Goal: Task Accomplishment & Management: Use online tool/utility

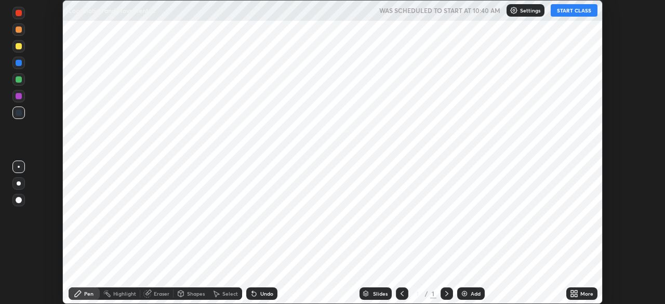
scroll to position [304, 665]
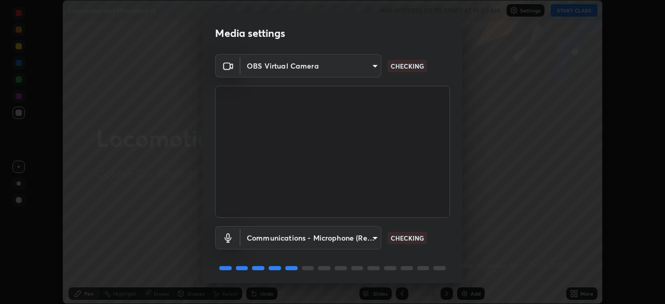
click at [368, 240] on body "Erase all Locomotion and Movement -2 WAS SCHEDULED TO START AT 10:40 AM Setting…" at bounding box center [332, 152] width 665 height 304
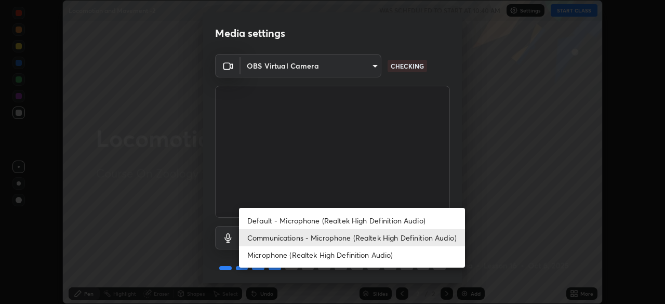
click at [332, 236] on li "Communications - Microphone (Realtek High Definition Audio)" at bounding box center [352, 237] width 226 height 17
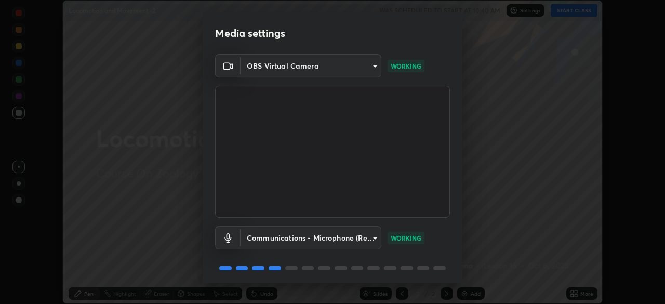
scroll to position [37, 0]
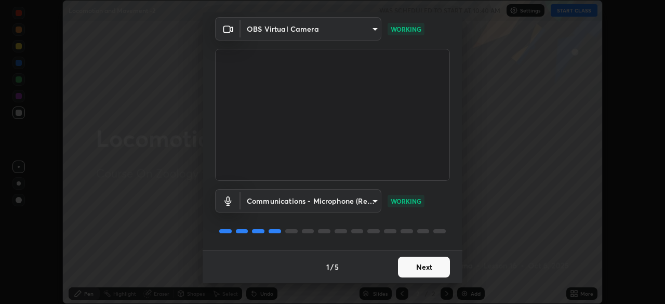
click at [406, 268] on button "Next" at bounding box center [424, 267] width 52 height 21
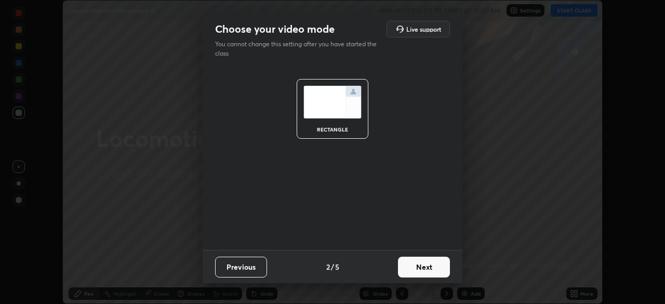
scroll to position [0, 0]
click at [406, 268] on button "Next" at bounding box center [424, 267] width 52 height 21
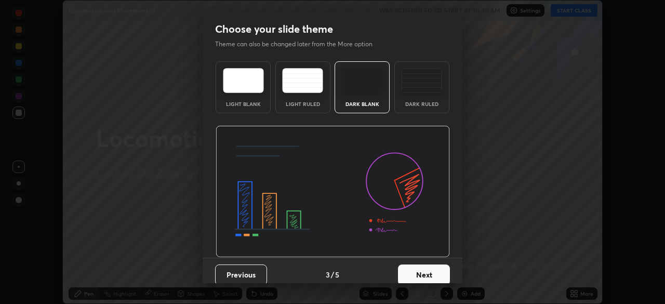
click at [406, 270] on button "Next" at bounding box center [424, 274] width 52 height 21
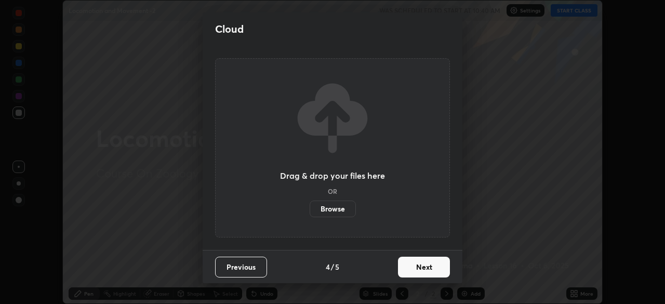
click at [406, 270] on button "Next" at bounding box center [424, 267] width 52 height 21
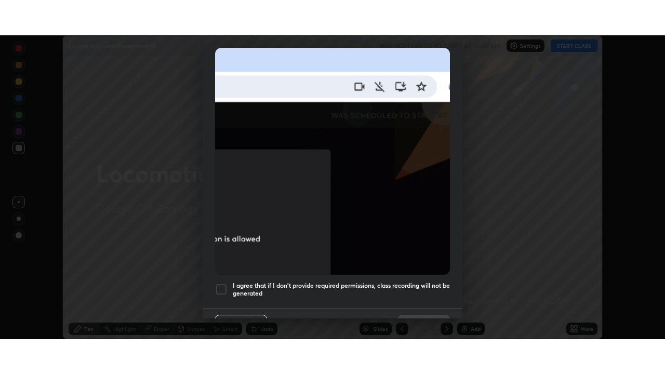
scroll to position [249, 0]
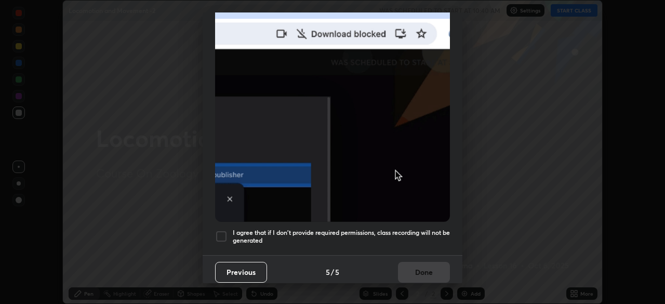
click at [401, 233] on h5 "I agree that if I don't provide required permissions, class recording will not …" at bounding box center [341, 237] width 217 height 16
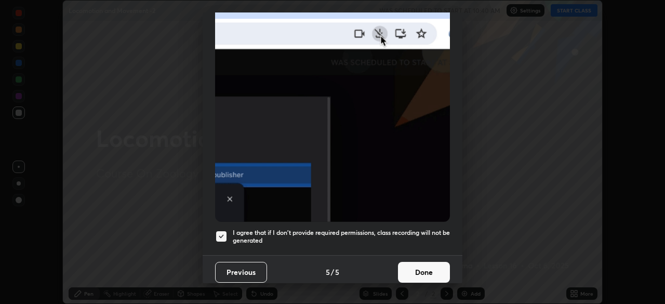
click at [406, 268] on button "Done" at bounding box center [424, 272] width 52 height 21
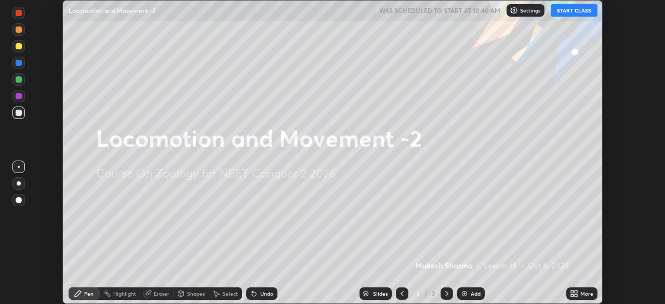
click at [564, 7] on button "START CLASS" at bounding box center [574, 10] width 47 height 12
click at [568, 293] on div "More" at bounding box center [581, 293] width 31 height 12
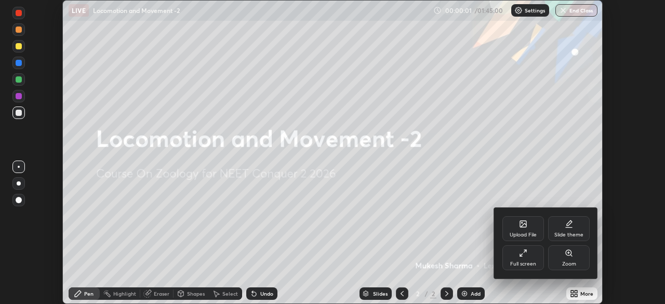
click at [523, 262] on div "Full screen" at bounding box center [523, 263] width 26 height 5
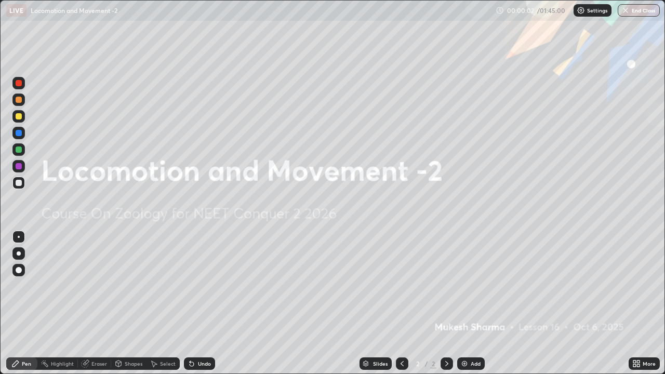
scroll to position [374, 665]
click at [465, 303] on img at bounding box center [464, 364] width 8 height 8
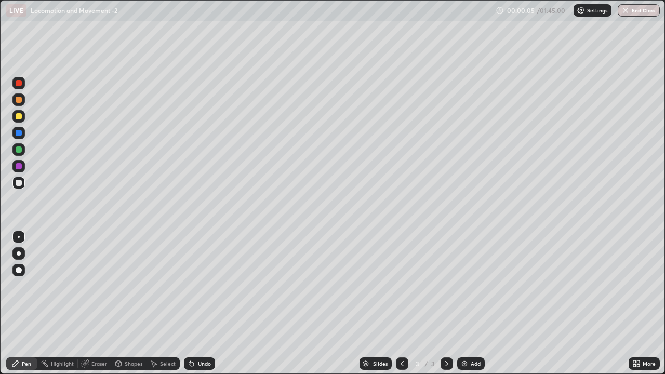
click at [21, 104] on div at bounding box center [18, 100] width 12 height 12
click at [19, 116] on div at bounding box center [19, 116] width 6 height 6
click at [205, 303] on div "Undo" at bounding box center [204, 363] width 13 height 5
click at [206, 303] on div "Undo" at bounding box center [204, 363] width 13 height 5
click at [324, 303] on div "Slides 3 / 3 Add" at bounding box center [422, 363] width 414 height 21
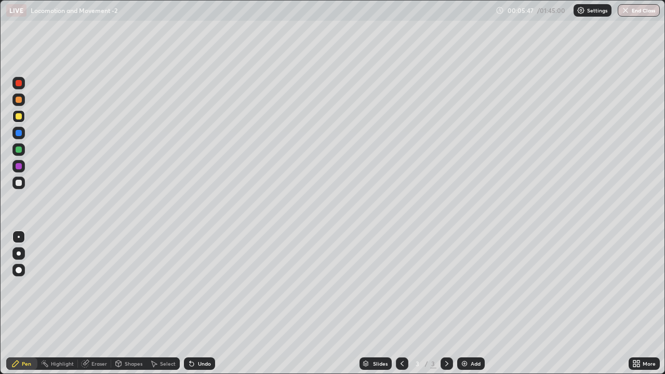
click at [463, 303] on img at bounding box center [464, 364] width 8 height 8
click at [22, 187] on div at bounding box center [18, 183] width 12 height 12
click at [190, 303] on icon at bounding box center [192, 364] width 4 height 4
click at [194, 303] on div "Undo" at bounding box center [199, 363] width 31 height 12
click at [192, 303] on icon at bounding box center [192, 364] width 4 height 4
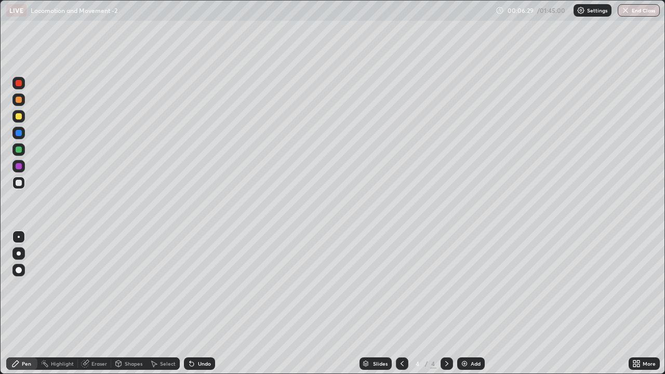
click at [92, 303] on div "Eraser" at bounding box center [94, 363] width 33 height 12
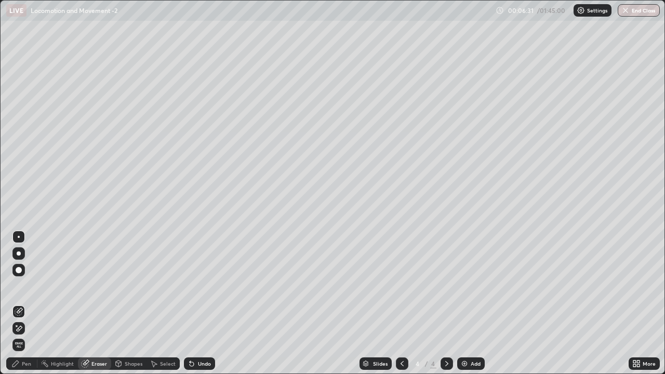
click at [30, 303] on div "Pen" at bounding box center [26, 363] width 9 height 5
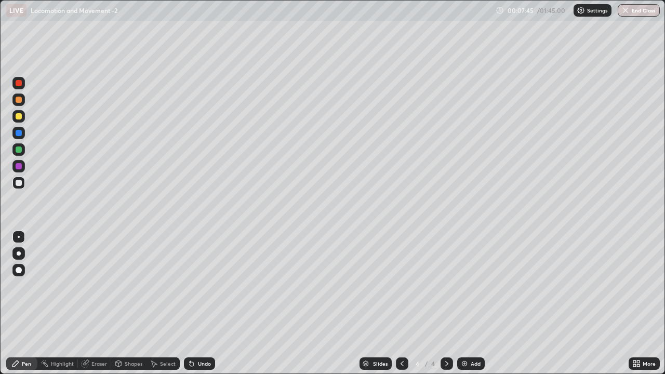
click at [403, 303] on icon at bounding box center [402, 364] width 8 height 8
click at [443, 303] on icon at bounding box center [447, 364] width 8 height 8
click at [165, 303] on div "Select" at bounding box center [168, 363] width 16 height 5
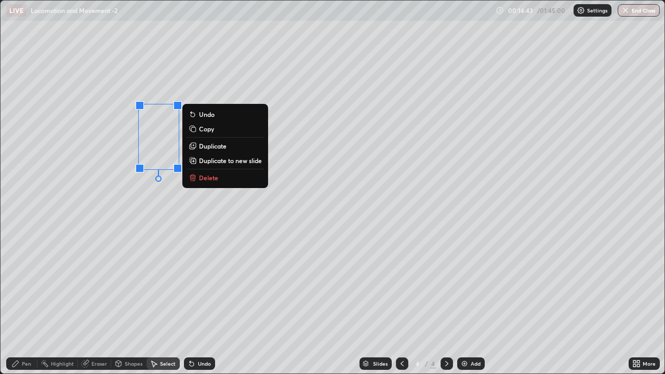
click at [209, 180] on p "Delete" at bounding box center [208, 178] width 19 height 8
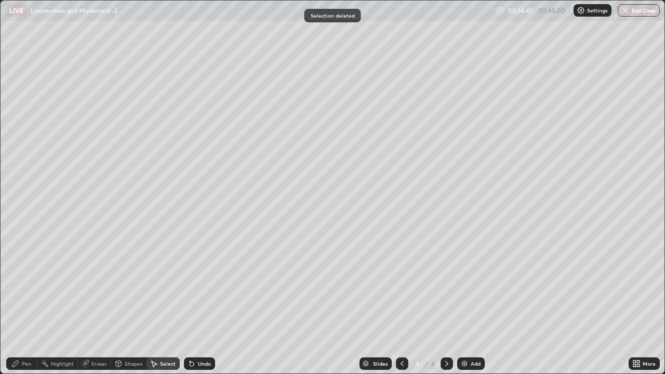
click at [31, 303] on div "Pen" at bounding box center [21, 363] width 31 height 12
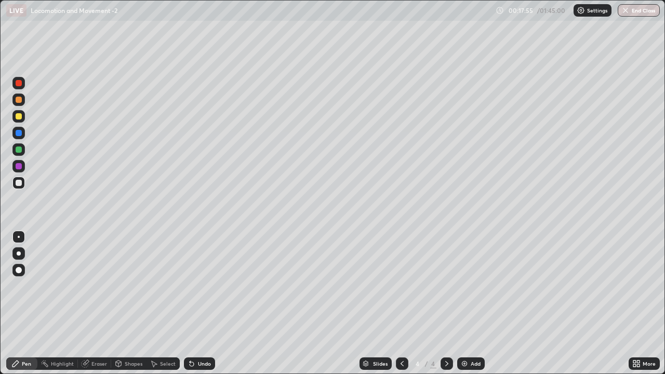
click at [18, 251] on div at bounding box center [19, 253] width 4 height 4
click at [19, 117] on div at bounding box center [19, 116] width 6 height 6
click at [20, 151] on div at bounding box center [19, 150] width 6 height 6
click at [21, 184] on div at bounding box center [19, 183] width 6 height 6
click at [21, 235] on div at bounding box center [18, 237] width 12 height 12
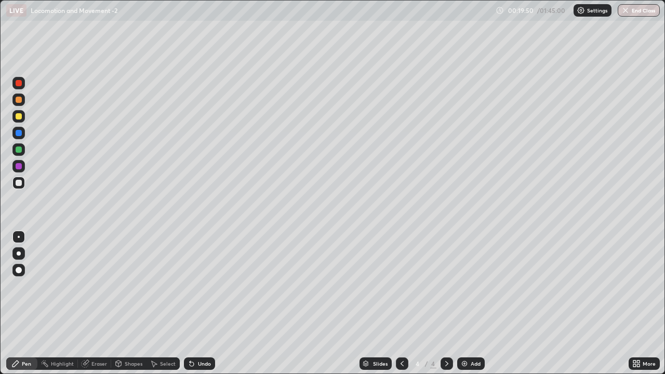
click at [21, 153] on div at bounding box center [18, 149] width 12 height 12
click at [22, 256] on div at bounding box center [18, 253] width 12 height 12
click at [21, 183] on div at bounding box center [19, 183] width 6 height 6
click at [17, 238] on div at bounding box center [18, 237] width 12 height 12
click at [19, 149] on div at bounding box center [19, 150] width 6 height 6
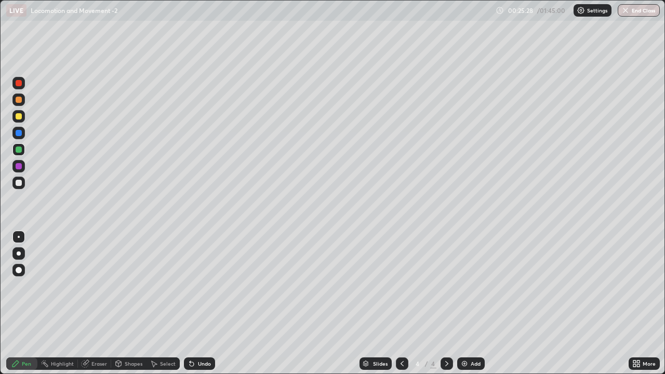
click at [17, 182] on div at bounding box center [19, 183] width 6 height 6
click at [17, 152] on div at bounding box center [19, 150] width 6 height 6
click at [18, 187] on div at bounding box center [18, 183] width 12 height 12
click at [189, 303] on icon at bounding box center [192, 364] width 8 height 8
click at [196, 303] on div "Undo" at bounding box center [199, 363] width 31 height 12
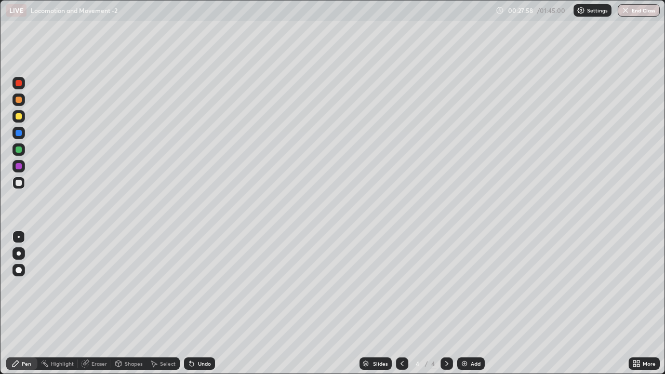
click at [463, 303] on img at bounding box center [464, 364] width 8 height 8
click at [20, 152] on div at bounding box center [19, 150] width 6 height 6
click at [24, 181] on div at bounding box center [18, 183] width 12 height 12
click at [190, 303] on icon at bounding box center [192, 364] width 4 height 4
click at [193, 303] on icon at bounding box center [192, 364] width 8 height 8
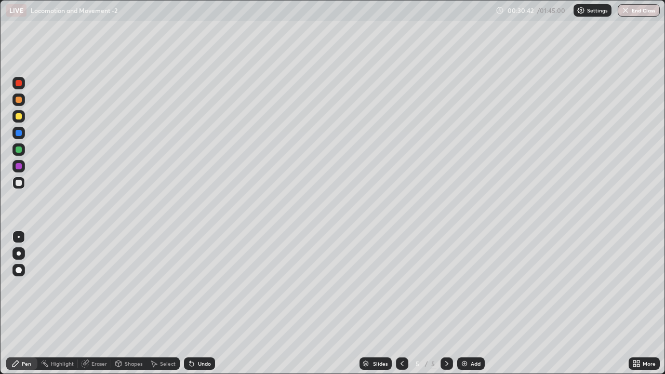
click at [20, 152] on div at bounding box center [19, 150] width 6 height 6
click at [24, 185] on div at bounding box center [18, 183] width 12 height 12
click at [21, 154] on div at bounding box center [18, 149] width 12 height 12
click at [207, 303] on div "Undo" at bounding box center [204, 363] width 13 height 5
click at [19, 185] on div at bounding box center [19, 183] width 6 height 6
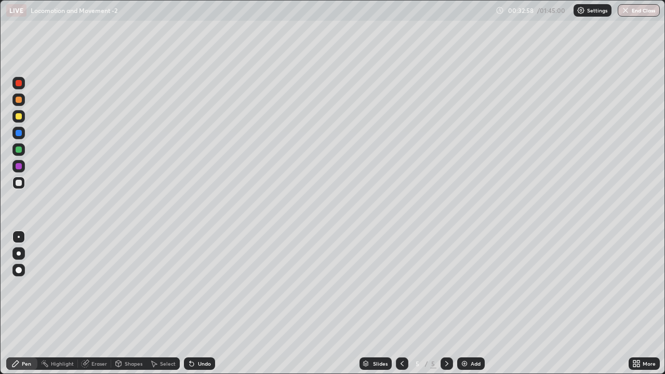
click at [465, 303] on img at bounding box center [464, 364] width 8 height 8
click at [22, 150] on div at bounding box center [18, 149] width 12 height 12
click at [18, 134] on div at bounding box center [19, 133] width 6 height 6
click at [19, 184] on div at bounding box center [19, 183] width 6 height 6
click at [21, 188] on div at bounding box center [18, 183] width 12 height 12
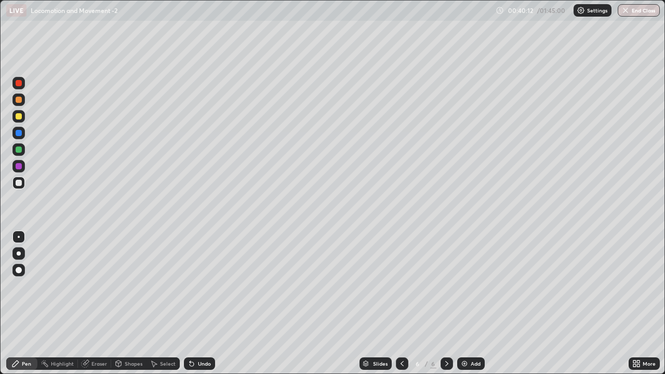
click at [462, 303] on img at bounding box center [464, 364] width 8 height 8
click at [21, 118] on div at bounding box center [19, 116] width 6 height 6
click at [20, 182] on div at bounding box center [19, 183] width 6 height 6
click at [20, 185] on div at bounding box center [19, 183] width 6 height 6
click at [20, 118] on div at bounding box center [19, 116] width 6 height 6
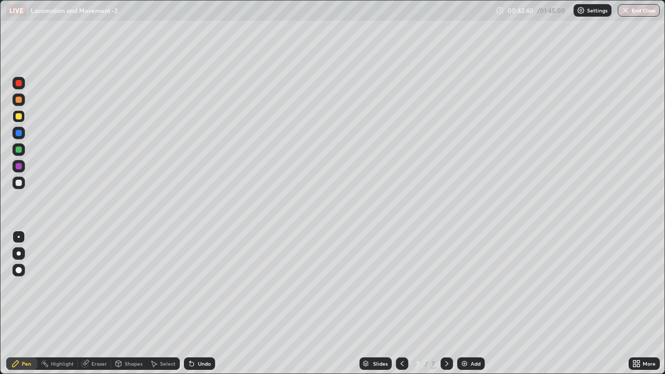
click at [209, 303] on div "Undo" at bounding box center [199, 363] width 31 height 12
click at [206, 303] on div "Undo" at bounding box center [204, 363] width 13 height 5
click at [23, 186] on div at bounding box center [18, 183] width 12 height 12
click at [209, 303] on div "Undo" at bounding box center [204, 363] width 13 height 5
click at [209, 303] on div "Undo" at bounding box center [199, 363] width 31 height 12
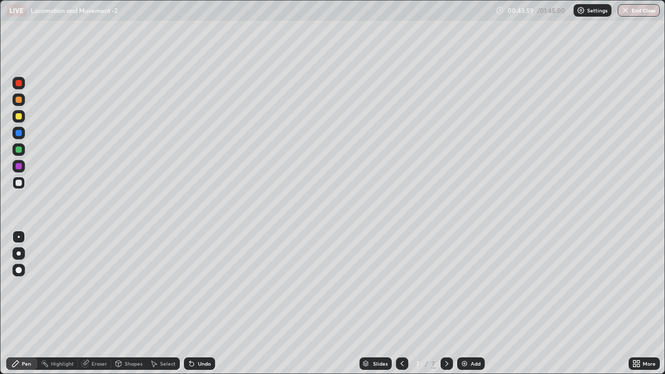
click at [211, 303] on div "Undo" at bounding box center [199, 363] width 31 height 12
click at [205, 303] on div "Undo" at bounding box center [199, 363] width 31 height 12
click at [20, 117] on div at bounding box center [19, 116] width 6 height 6
click at [21, 187] on div at bounding box center [18, 183] width 12 height 12
click at [463, 303] on img at bounding box center [464, 364] width 8 height 8
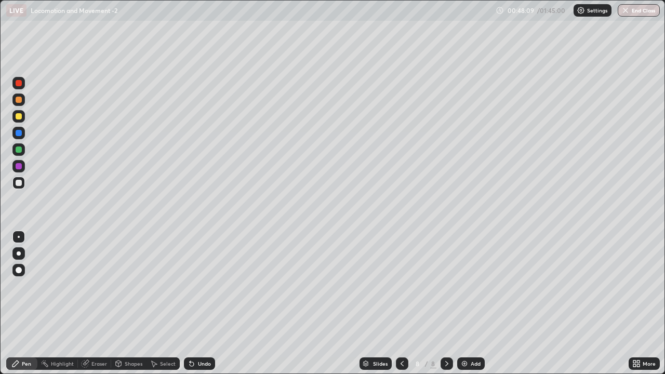
click at [19, 118] on div at bounding box center [19, 116] width 6 height 6
click at [18, 182] on div at bounding box center [19, 183] width 6 height 6
click at [465, 303] on img at bounding box center [464, 364] width 8 height 8
click at [20, 149] on div at bounding box center [19, 150] width 6 height 6
click at [401, 303] on icon at bounding box center [402, 364] width 8 height 8
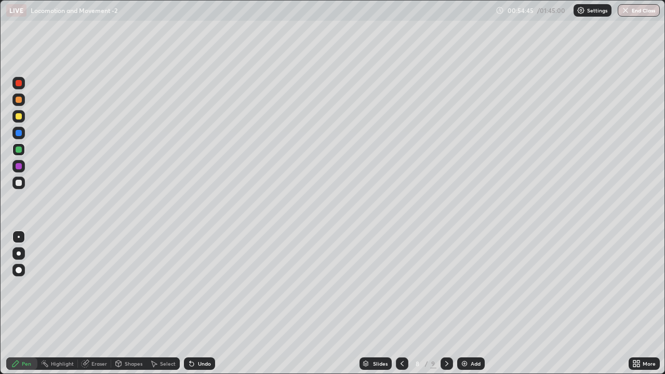
click at [444, 303] on div at bounding box center [447, 363] width 12 height 12
click at [19, 184] on div at bounding box center [19, 183] width 6 height 6
click at [22, 152] on div at bounding box center [18, 149] width 12 height 12
click at [20, 181] on div at bounding box center [19, 183] width 6 height 6
click at [468, 303] on div "Add" at bounding box center [471, 363] width 28 height 12
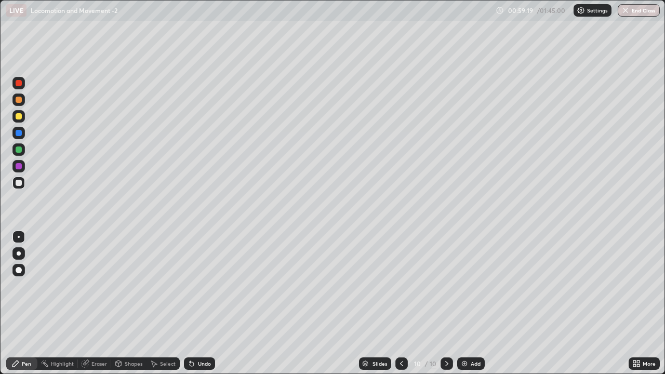
click at [23, 255] on div at bounding box center [18, 253] width 12 height 12
click at [21, 117] on div at bounding box center [19, 116] width 6 height 6
click at [19, 183] on div at bounding box center [19, 183] width 6 height 6
click at [16, 237] on div at bounding box center [18, 237] width 12 height 12
click at [166, 303] on div "Select" at bounding box center [168, 363] width 16 height 5
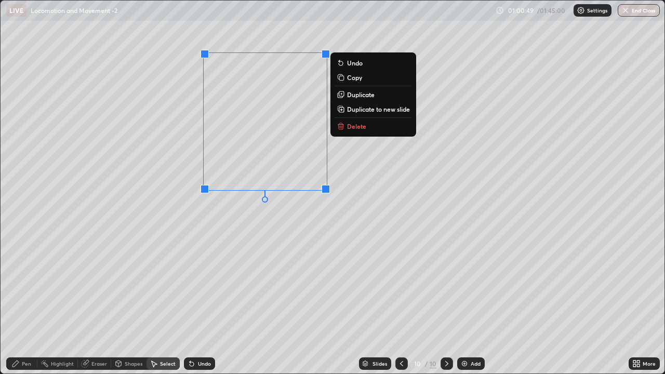
click at [349, 126] on p "Delete" at bounding box center [356, 126] width 19 height 8
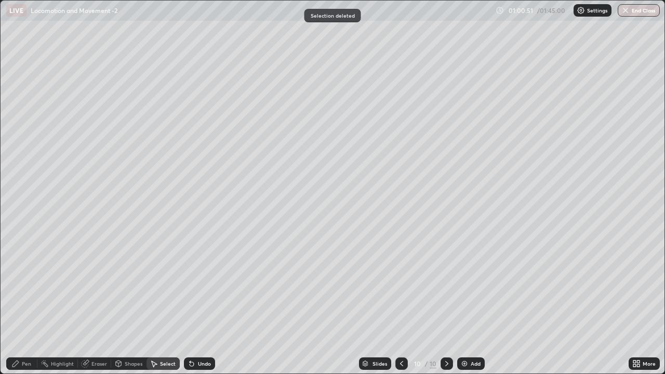
click at [28, 303] on div "Pen" at bounding box center [21, 363] width 31 height 12
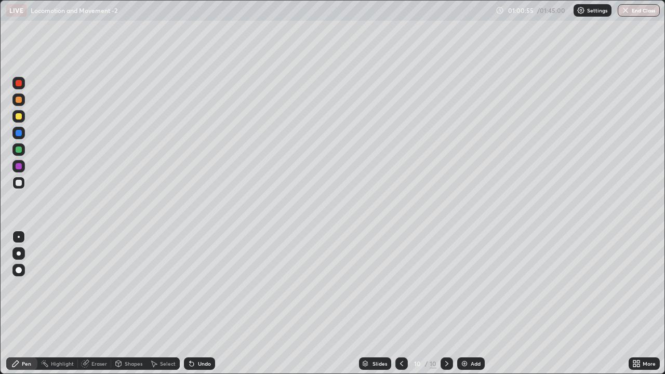
click at [191, 303] on div "Undo" at bounding box center [197, 363] width 35 height 21
click at [463, 303] on img at bounding box center [464, 364] width 8 height 8
click at [20, 118] on div at bounding box center [19, 116] width 6 height 6
click at [19, 135] on div at bounding box center [19, 133] width 6 height 6
click at [18, 186] on div at bounding box center [18, 183] width 12 height 12
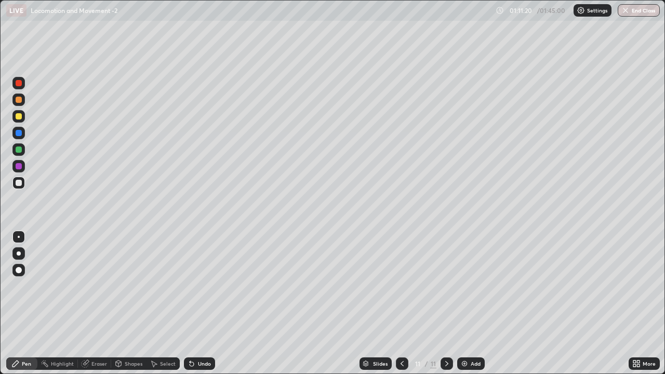
click at [211, 303] on div "Undo" at bounding box center [199, 363] width 31 height 12
click at [100, 303] on div "Eraser" at bounding box center [99, 363] width 16 height 5
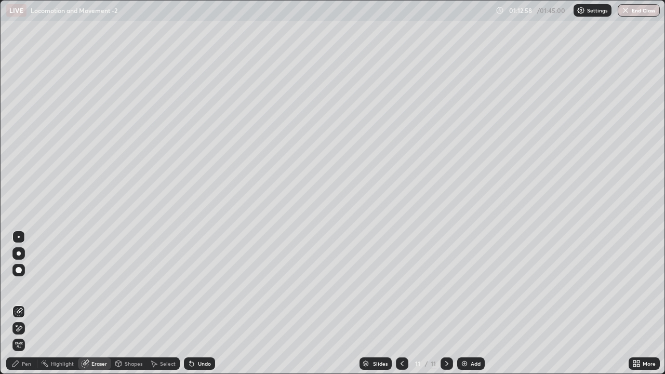
click at [173, 303] on div "Select" at bounding box center [168, 363] width 16 height 5
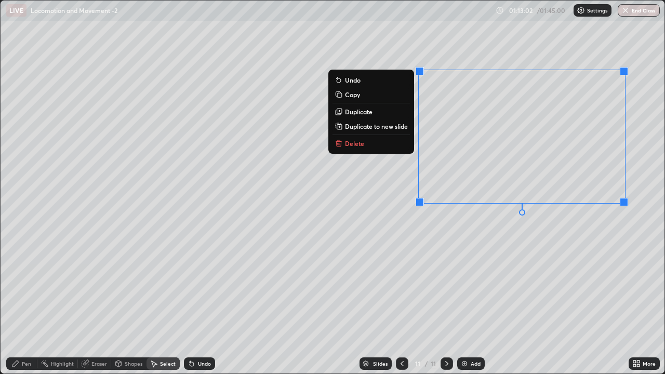
click at [356, 143] on p "Delete" at bounding box center [354, 143] width 19 height 8
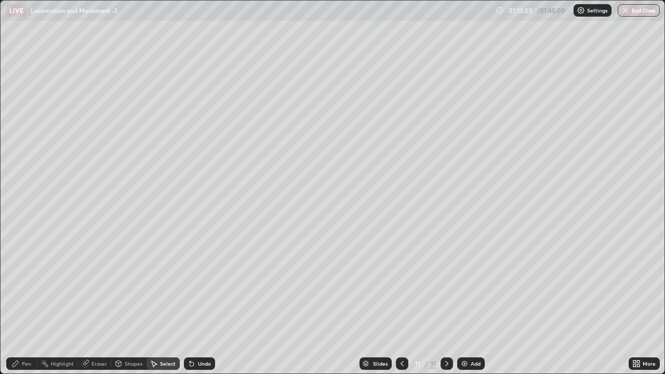
click at [29, 303] on div "Pen" at bounding box center [21, 363] width 31 height 12
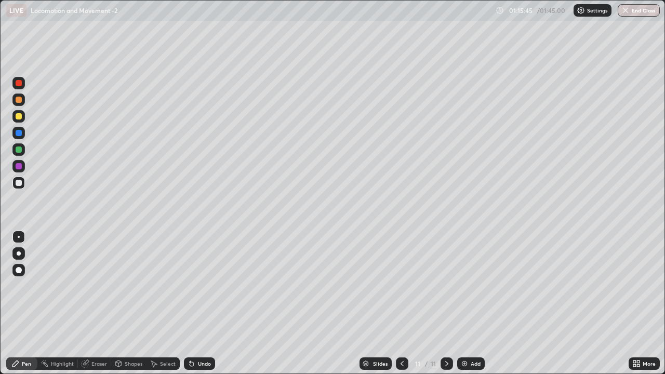
click at [202, 303] on div "Undo" at bounding box center [204, 363] width 13 height 5
click at [19, 150] on div at bounding box center [19, 150] width 6 height 6
click at [20, 181] on div at bounding box center [19, 183] width 6 height 6
click at [648, 12] on button "End Class" at bounding box center [639, 10] width 42 height 12
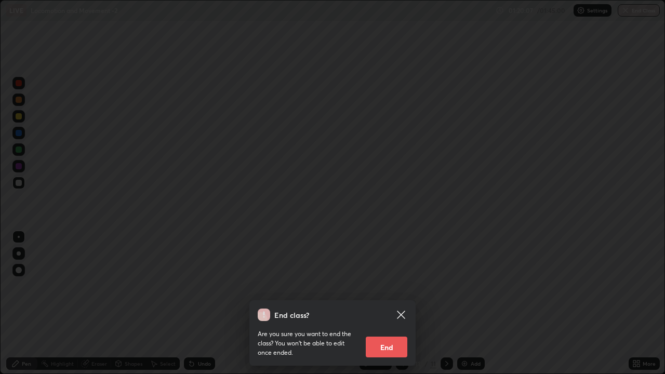
click at [402, 303] on button "End" at bounding box center [387, 347] width 42 height 21
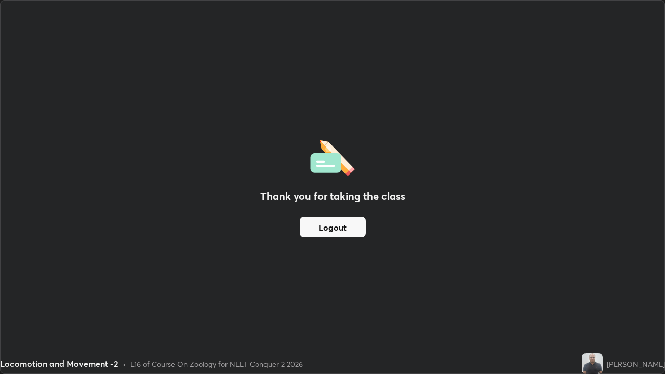
click at [352, 223] on button "Logout" at bounding box center [333, 227] width 66 height 21
